Goal: Task Accomplishment & Management: Complete application form

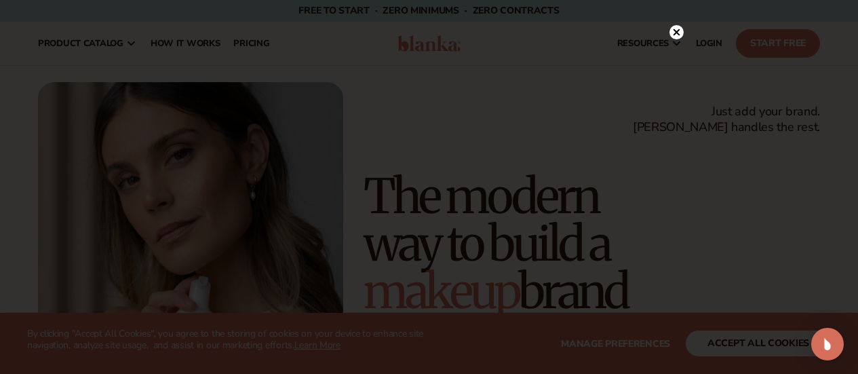
click at [674, 29] on circle at bounding box center [677, 32] width 14 height 14
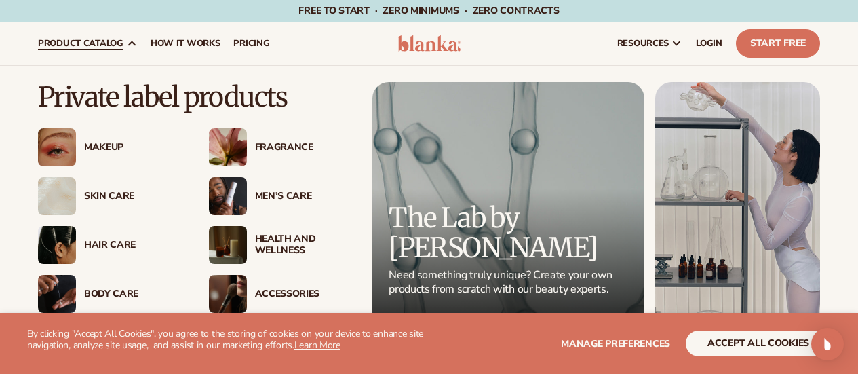
click at [90, 148] on div "Makeup" at bounding box center [133, 148] width 98 height 12
click at [63, 151] on img at bounding box center [57, 147] width 38 height 38
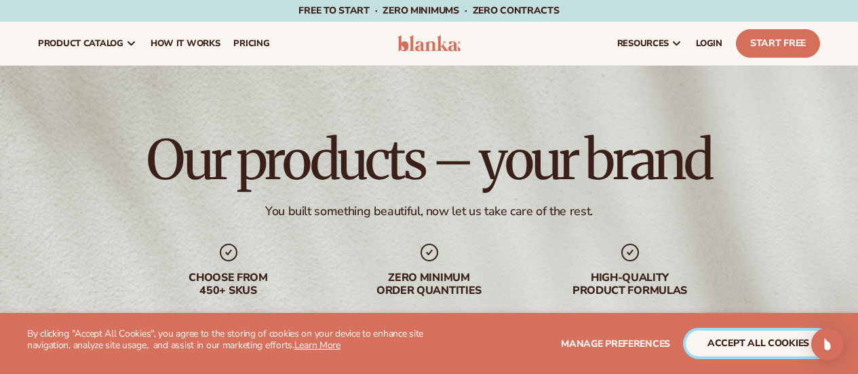
click at [771, 345] on button "accept all cookies" at bounding box center [758, 343] width 145 height 26
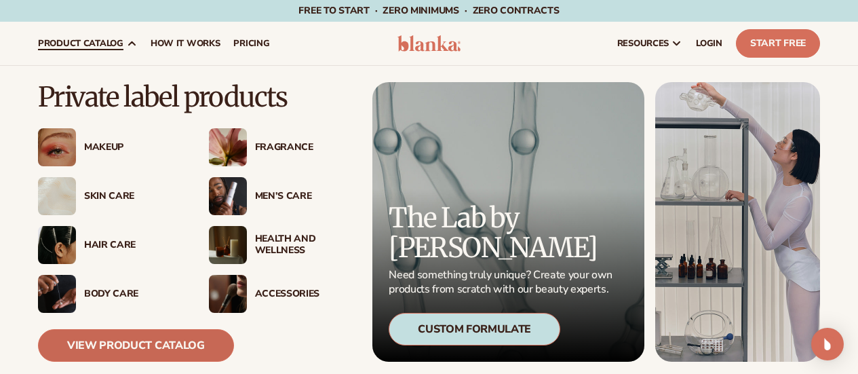
click at [193, 353] on link "View Product Catalog" at bounding box center [136, 345] width 196 height 33
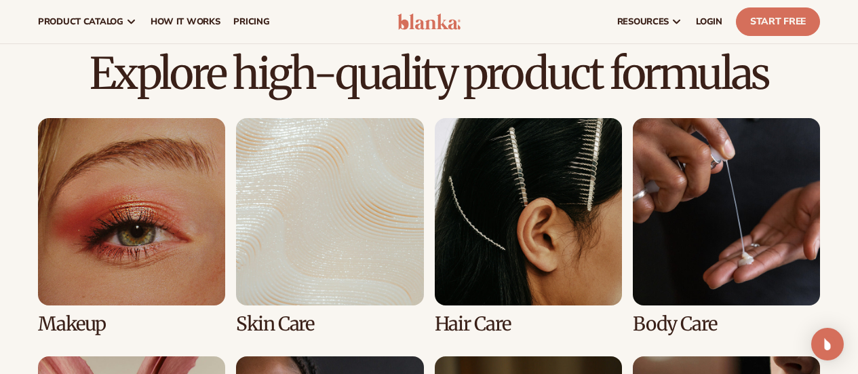
scroll to position [892, 0]
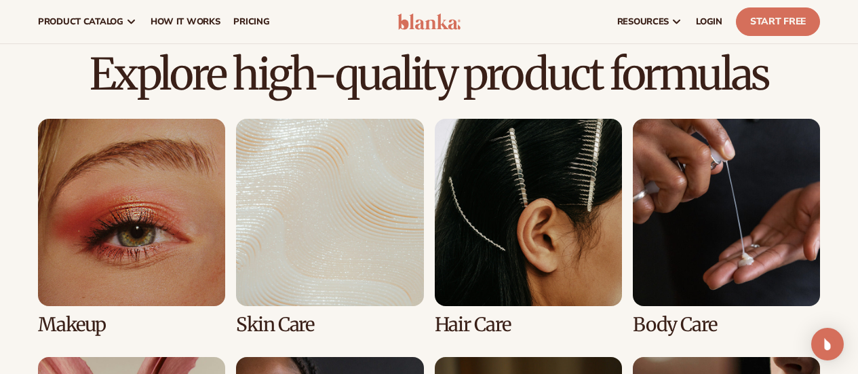
click at [151, 202] on link "1 / 8" at bounding box center [131, 227] width 187 height 216
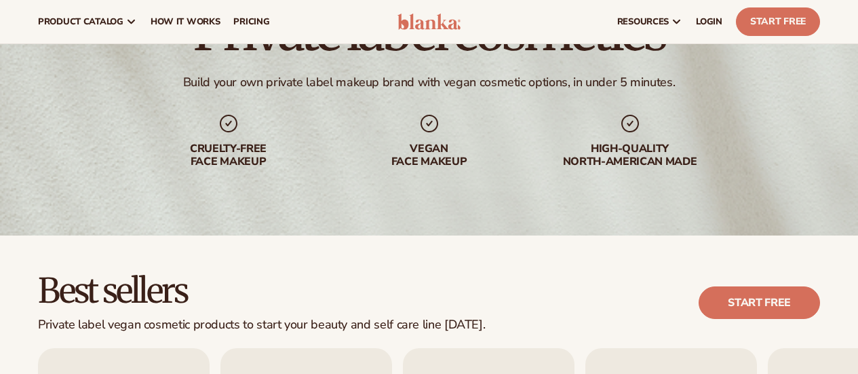
click at [430, 142] on div "Vegan face makeup" at bounding box center [430, 155] width 174 height 26
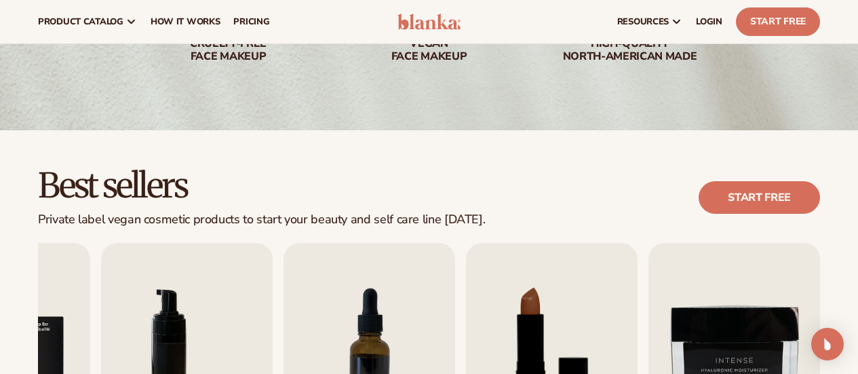
scroll to position [234, 0]
click at [718, 191] on link "Start free" at bounding box center [759, 197] width 121 height 33
